Goal: Register for event/course

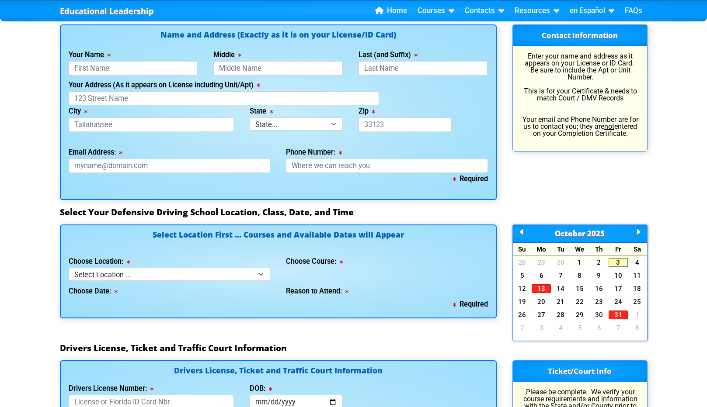
scroll to position [656, 0]
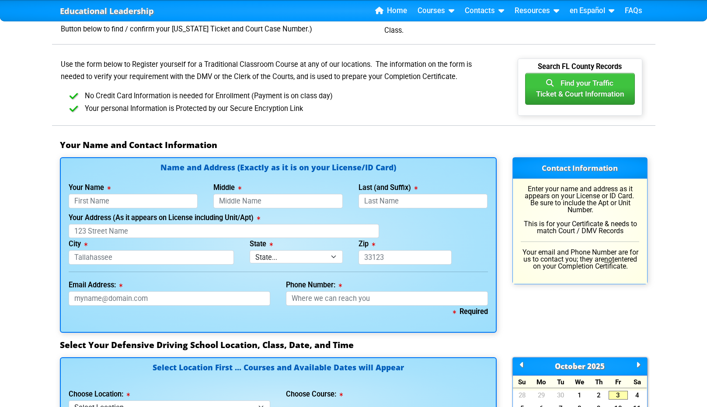
scroll to position [481, 0]
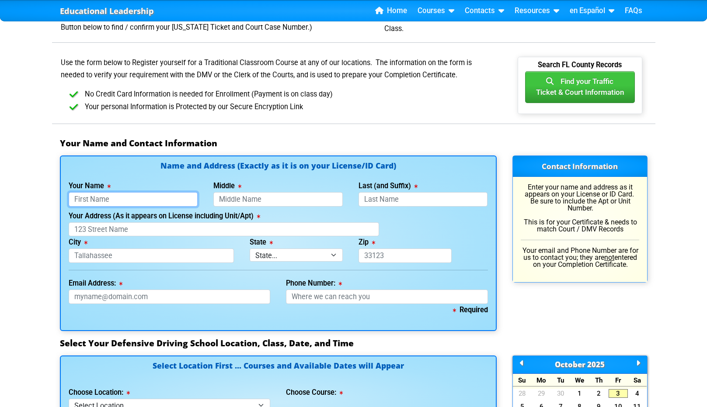
click at [147, 195] on input "Your Name" at bounding box center [133, 199] width 129 height 14
type input "[PERSON_NAME]"
drag, startPoint x: 236, startPoint y: 209, endPoint x: 237, endPoint y: 199, distance: 10.1
click at [237, 209] on div "Name and Address (Exactly as it is on your License/ID Card) Your Name [PERSON_N…" at bounding box center [278, 243] width 437 height 175
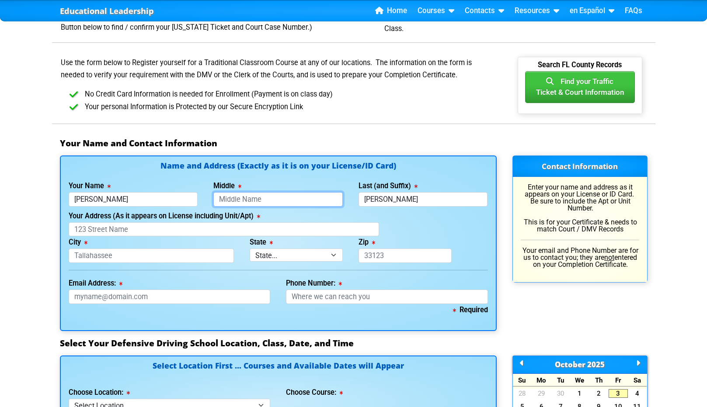
click at [236, 198] on input "Middle" at bounding box center [277, 199] width 129 height 14
type input "T"
click at [162, 230] on input "Your Address (As it appears on License including Unit/Apt)" at bounding box center [224, 230] width 310 height 14
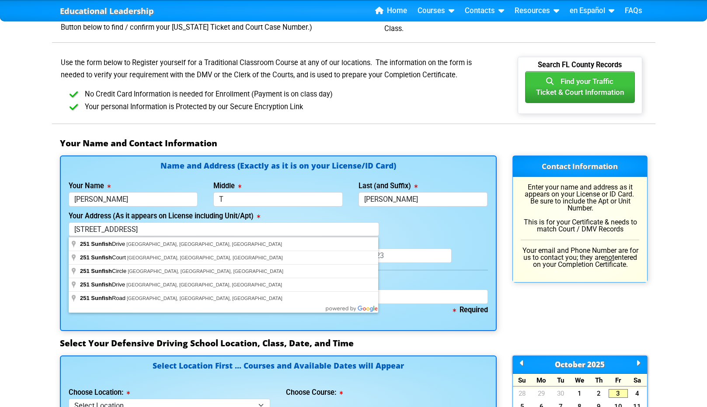
type input "[STREET_ADDRESS]"
type input "[GEOGRAPHIC_DATA]"
select select "{"fullName":"[US_STATE]","abbreviation":"FL","uniqueId":"1d559909-6cf0-4a4d-848…"
type input "33881"
drag, startPoint x: 174, startPoint y: 237, endPoint x: 189, endPoint y: 245, distance: 17.0
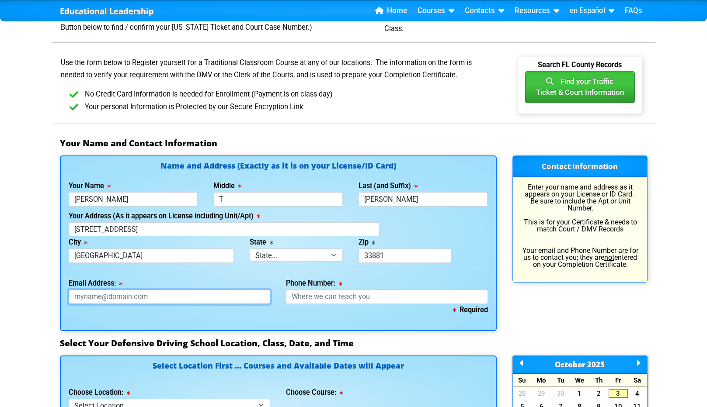
click at [164, 303] on input "Email Address:" at bounding box center [170, 297] width 202 height 14
click at [377, 295] on input "Phone Number:" at bounding box center [387, 297] width 202 height 14
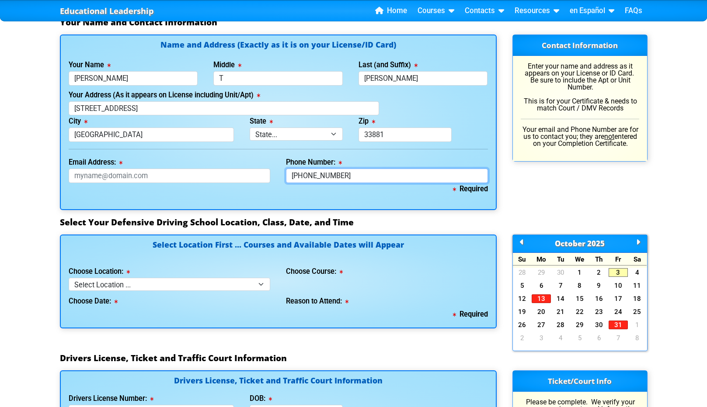
scroll to position [612, 0]
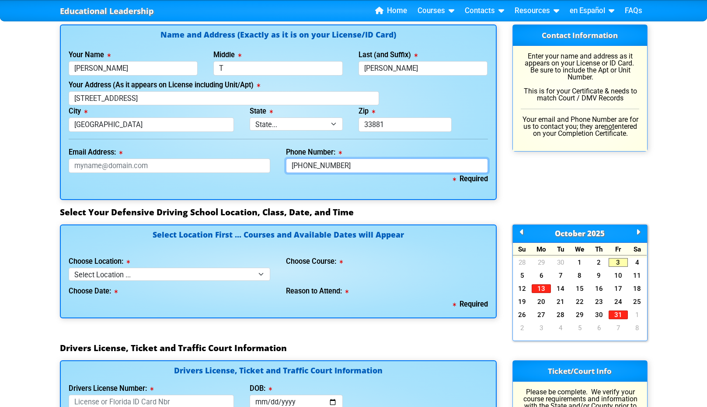
type input "[PHONE_NUMBER]"
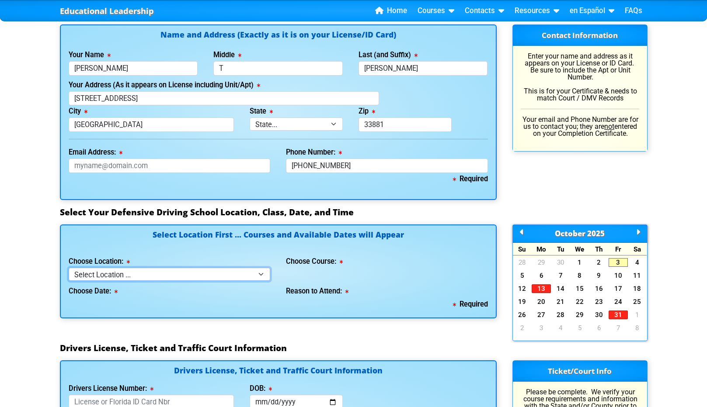
click at [147, 283] on div "Select Location First ... Courses and Available Dates will Appear Choose Locati…" at bounding box center [278, 272] width 437 height 94
select select "2"
click at [69, 268] on select "Select Location ... Tampa Orlando Kissimmee [GEOGRAPHIC_DATA] - en español [GEO…" at bounding box center [170, 274] width 202 height 13
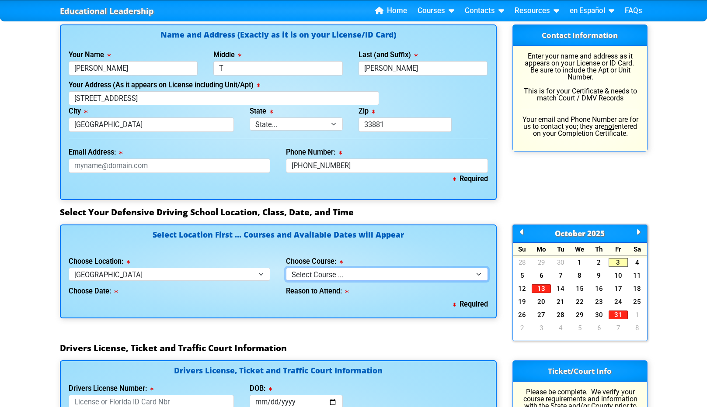
drag, startPoint x: 351, startPoint y: 278, endPoint x: 350, endPoint y: 283, distance: 5.4
click at [350, 283] on div "Select Location First ... Courses and Available Dates will Appear Choose Locati…" at bounding box center [278, 272] width 437 height 94
select select "6"
click at [286, 268] on select "Select Course ... 4 Hour BDI Class (Basic Course & TCAC) 4 Hour Under 25 Class …" at bounding box center [387, 274] width 202 height 13
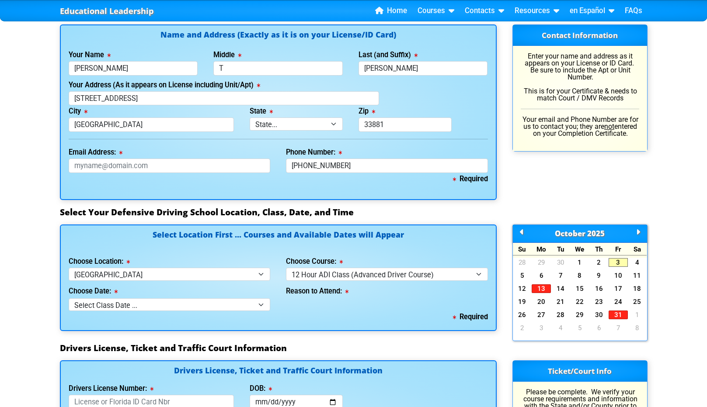
drag, startPoint x: 177, startPoint y: 298, endPoint x: 167, endPoint y: 308, distance: 14.2
click at [167, 308] on div "Choose Date: Select Class Date ... [DATE] -- ([DATE] from 8:30am-8:30pm) [DATE]…" at bounding box center [170, 296] width 202 height 30
click at [163, 308] on select "Select Class Date ... [DATE] -- ([DATE] from 8:30am-8:30pm) [DATE] -- ([DATE] f…" at bounding box center [170, 305] width 202 height 13
select select "[DATE], 7"
click at [69, 299] on select "Select Class Date ... [DATE] -- ([DATE] from 8:30am-8:30pm) [DATE] -- ([DATE] f…" at bounding box center [170, 305] width 202 height 13
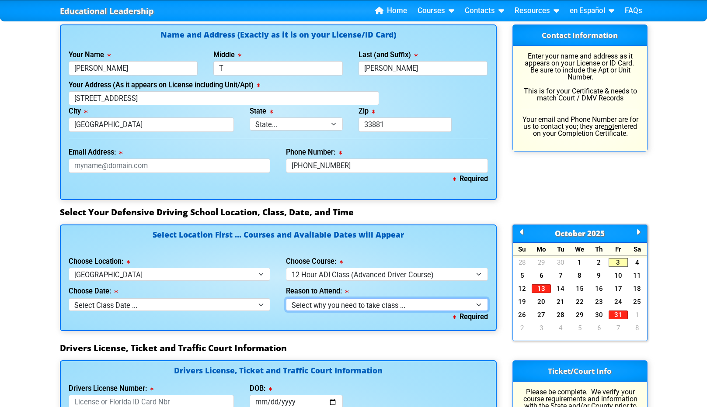
click at [326, 308] on select "Select why you need to take class ... Court Ordered by a Judge - 12 Hour Advanc…" at bounding box center [387, 305] width 202 height 13
select select "12 Hour ADI - Court Ordered"
click at [286, 299] on select "Select why you need to take class ... Court Ordered by a Judge - 12 Hour Advanc…" at bounding box center [387, 305] width 202 height 13
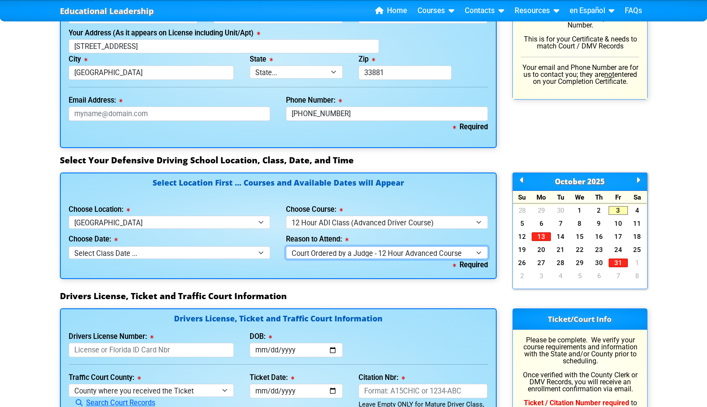
scroll to position [700, 0]
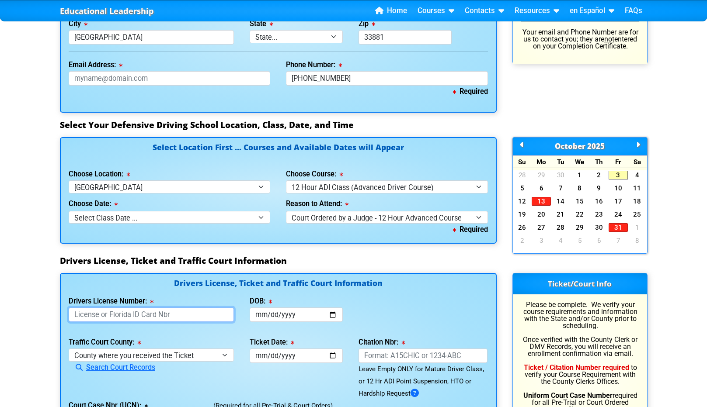
click at [178, 310] on input "Drivers License Number:" at bounding box center [152, 315] width 166 height 14
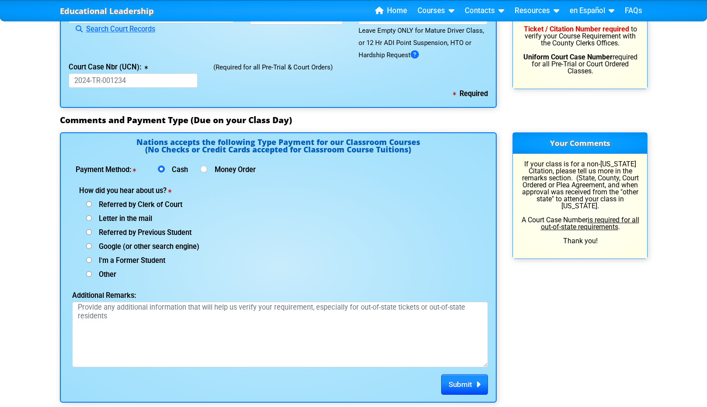
scroll to position [787, 0]
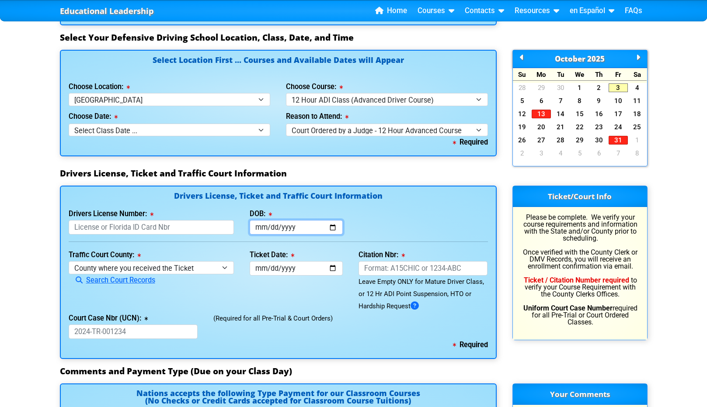
click at [280, 226] on input "DOB:" at bounding box center [296, 227] width 93 height 14
